Goal: Complete application form

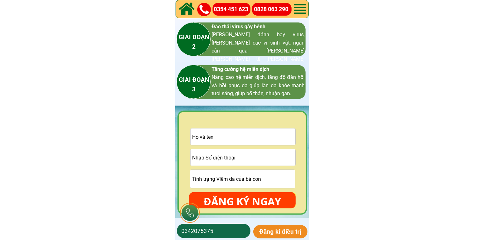
scroll to position [955, 0]
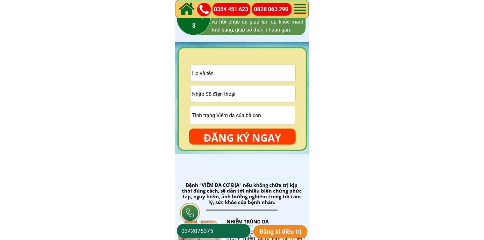
click at [249, 99] on input "tel" at bounding box center [242, 94] width 105 height 17
paste input "0916057921"
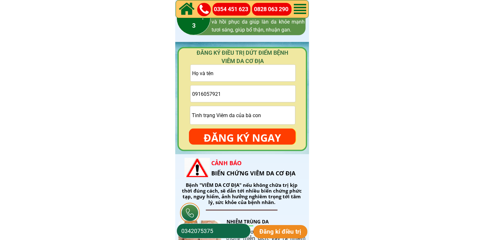
type input "0916057921"
click at [238, 77] on input "text" at bounding box center [242, 73] width 105 height 17
paste input "Sỉ Đồ Gia Dụng · 0916057921"
drag, startPoint x: 226, startPoint y: 74, endPoint x: 311, endPoint y: 77, distance: 85.1
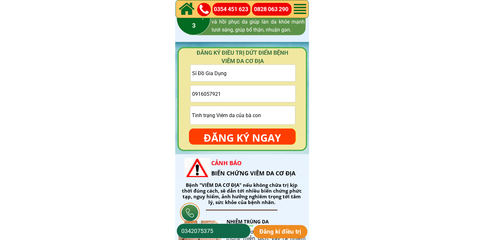
type input "Sỉ Đồ Gia Dụng"
click at [235, 120] on input "text" at bounding box center [242, 115] width 105 height 18
type input "cmt"
click at [246, 131] on p "ĐĂNG KÝ NGAY" at bounding box center [242, 138] width 107 height 18
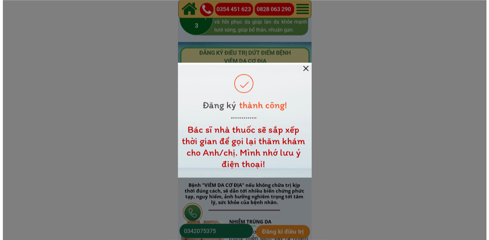
scroll to position [0, 0]
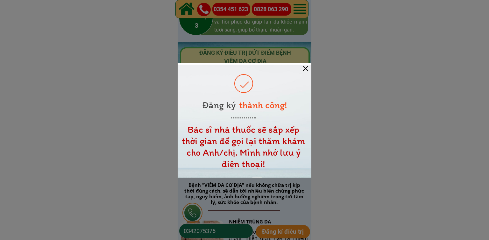
click at [306, 71] on div at bounding box center [245, 121] width 134 height 113
click at [305, 69] on div at bounding box center [305, 68] width 5 height 5
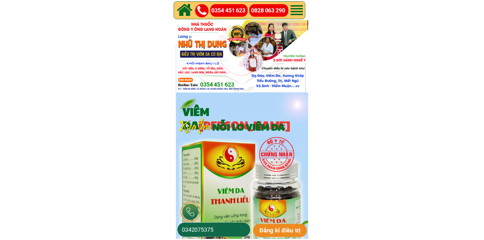
scroll to position [955, 0]
